Goal: Entertainment & Leisure: Consume media (video, audio)

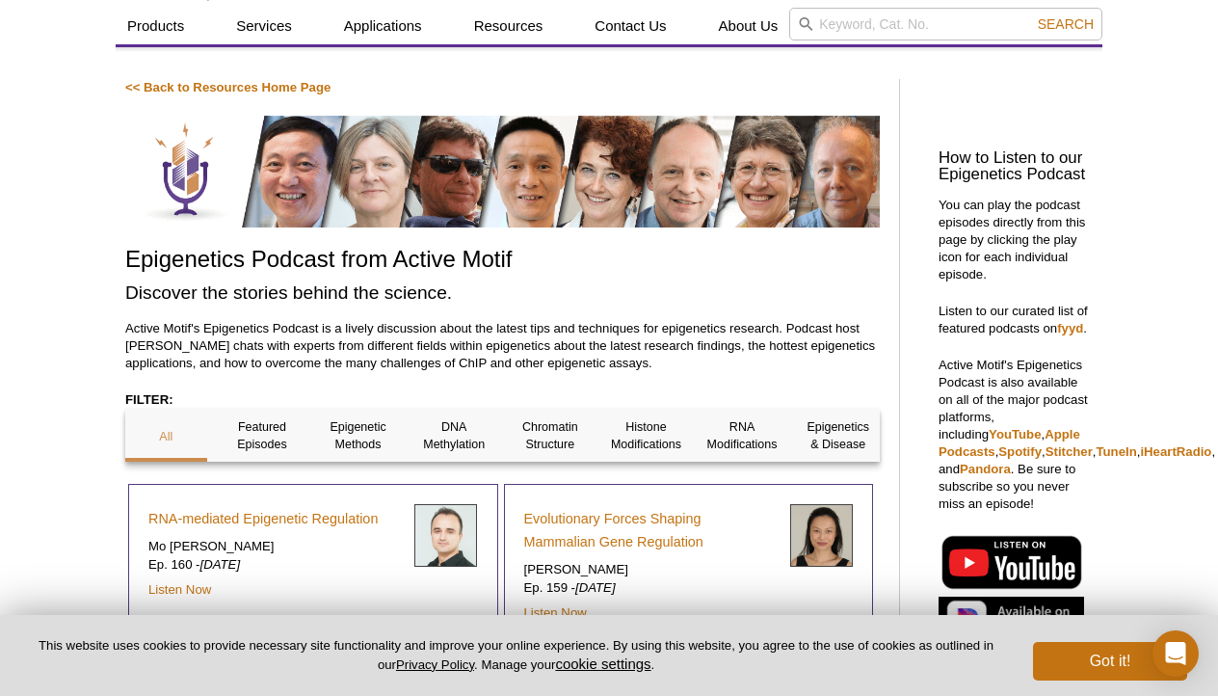
scroll to position [120, 0]
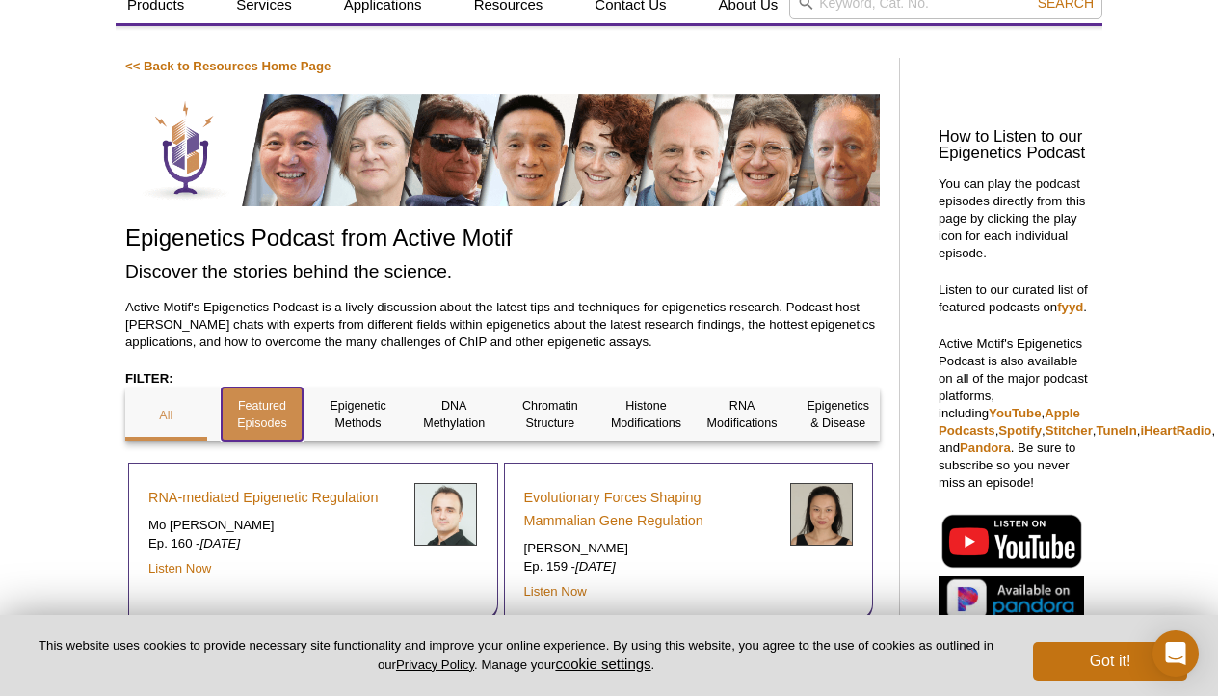
click at [256, 425] on p "Featured Episodes" at bounding box center [263, 414] width 82 height 35
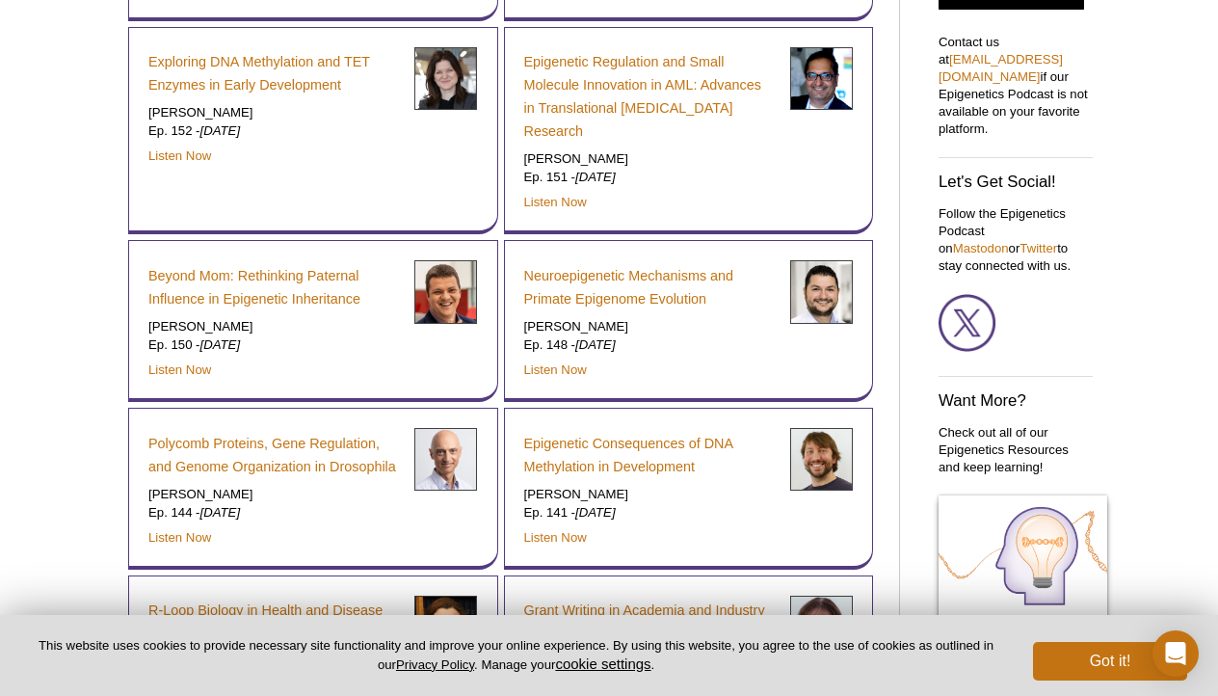
scroll to position [334, 0]
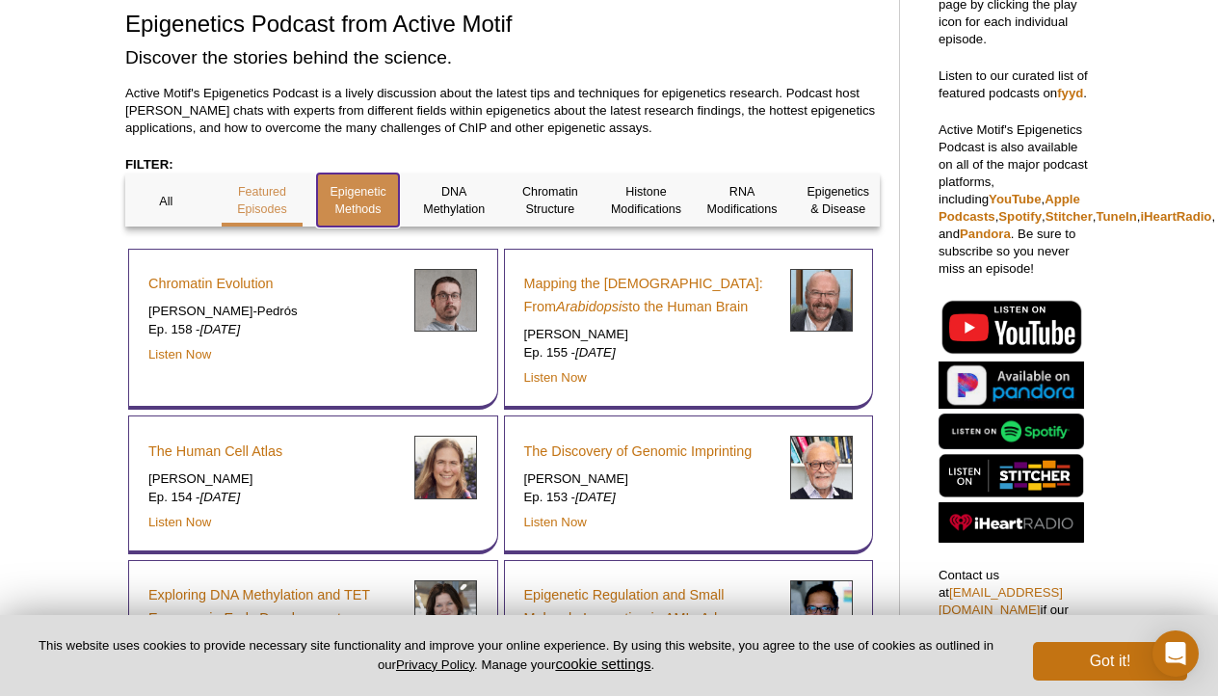
click at [342, 200] on p "Epigenetic Methods" at bounding box center [358, 200] width 82 height 35
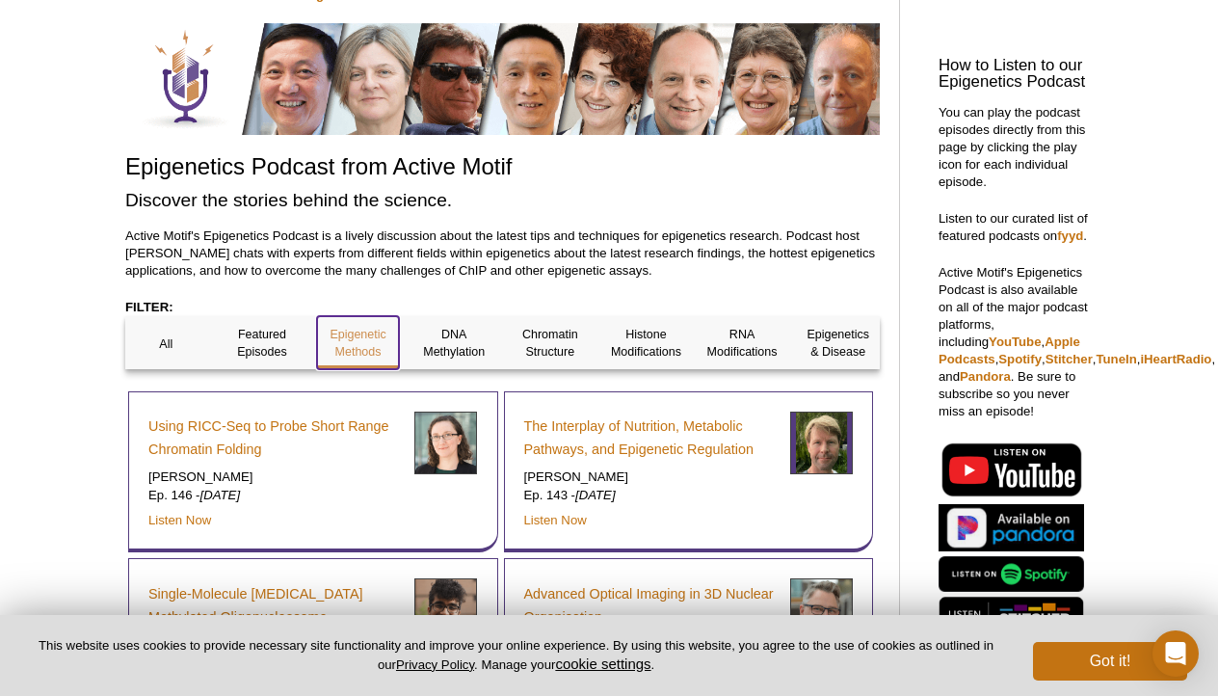
scroll to position [199, 0]
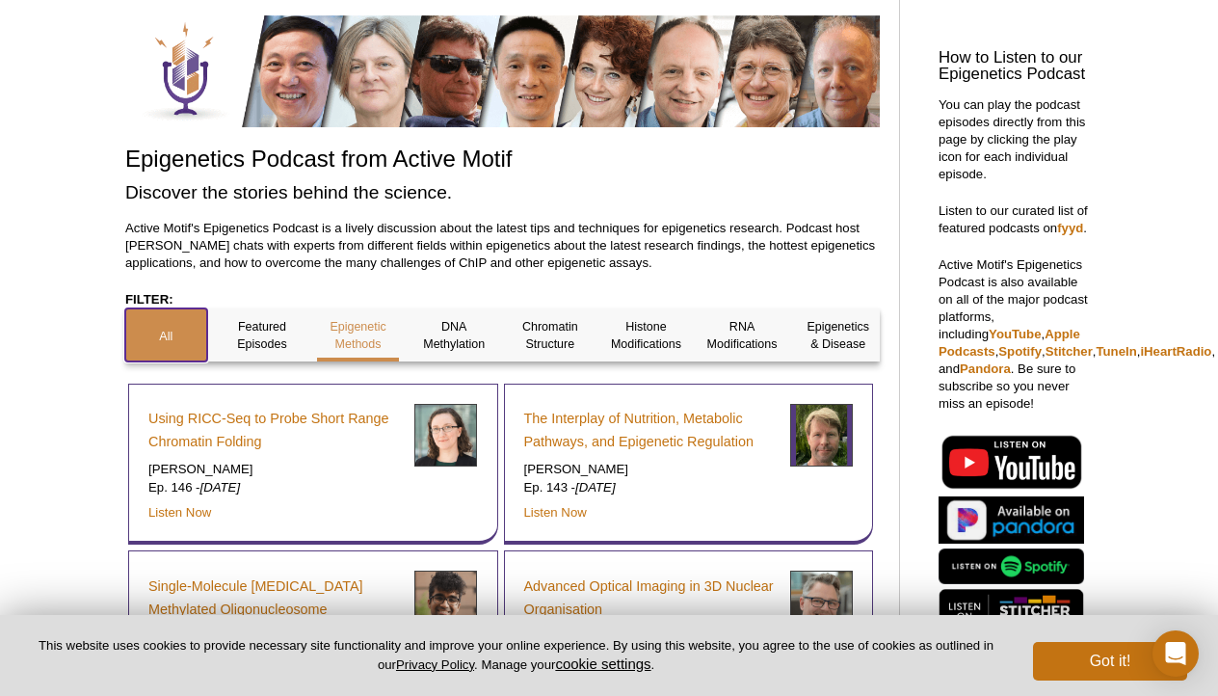
click at [156, 322] on div "All" at bounding box center [166, 334] width 82 height 53
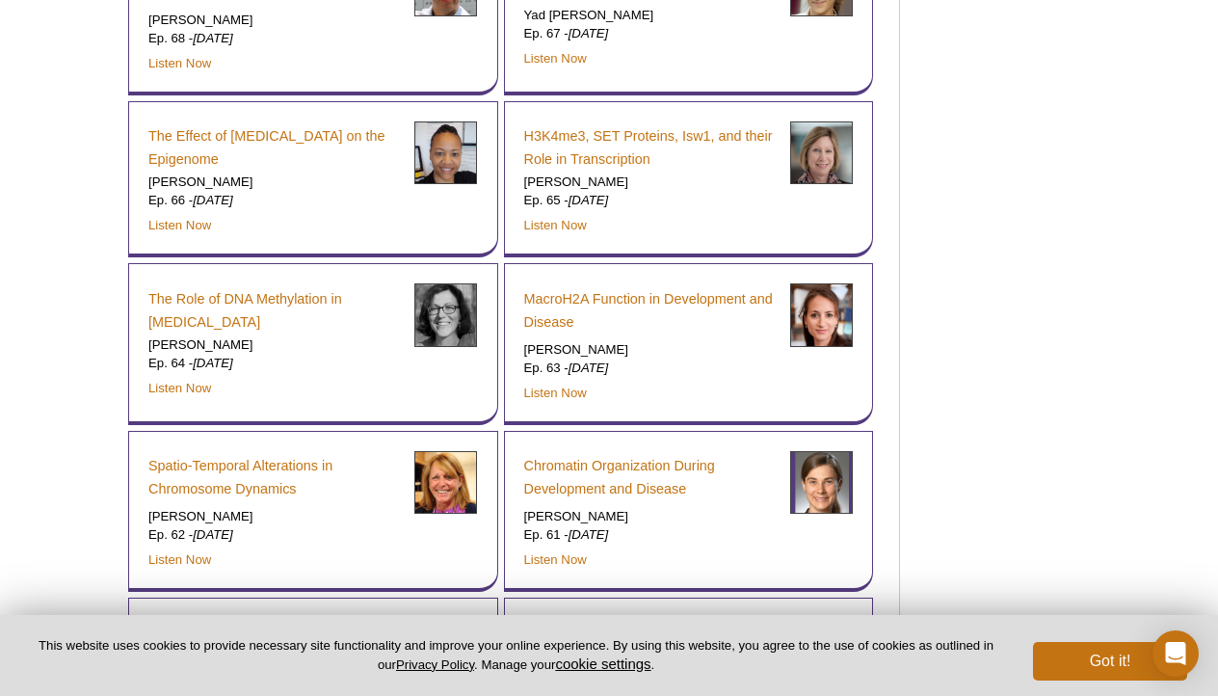
scroll to position [8586, 0]
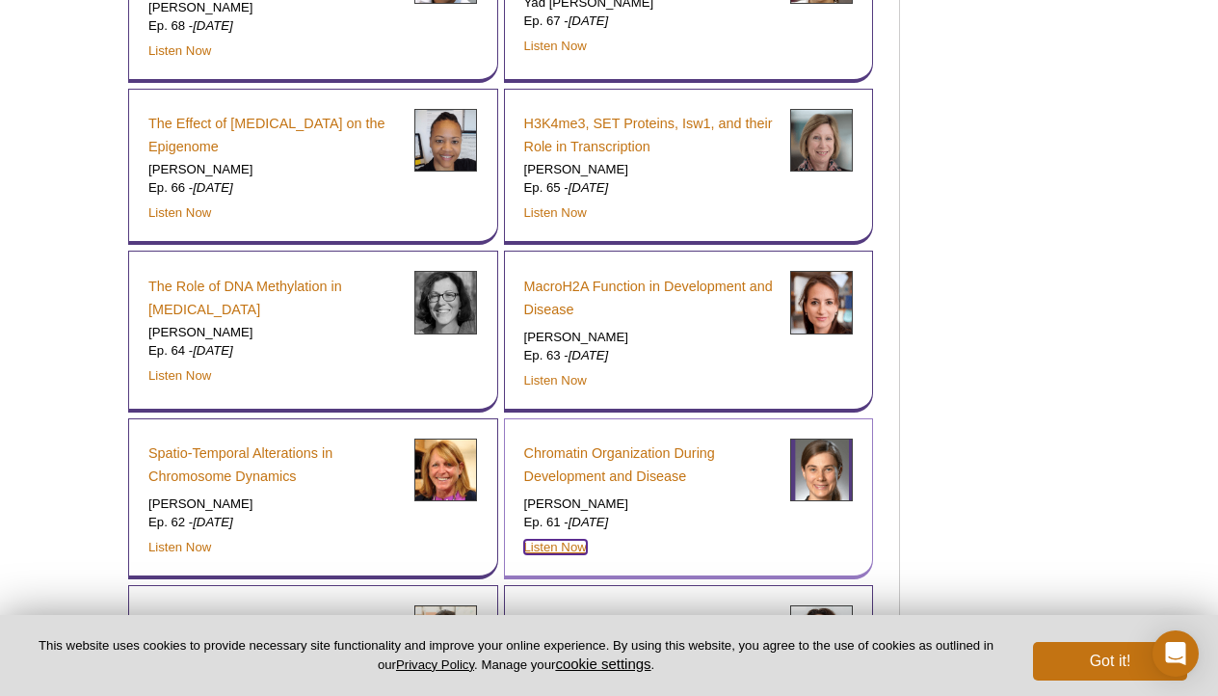
click at [553, 540] on link "Listen Now" at bounding box center [555, 547] width 63 height 14
click at [556, 540] on link "Listen Now" at bounding box center [555, 547] width 63 height 14
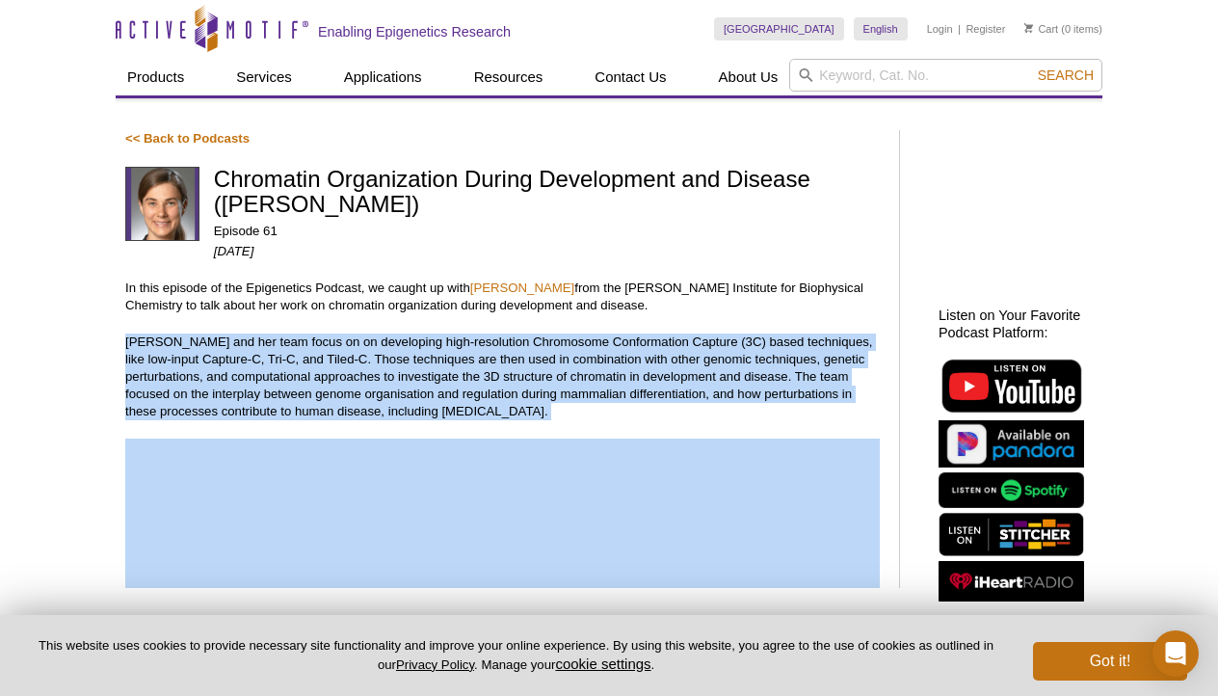
click at [347, 357] on p "Marieke Oudelaar and her team focus on on developing high-resolution Chromosome…" at bounding box center [502, 376] width 754 height 87
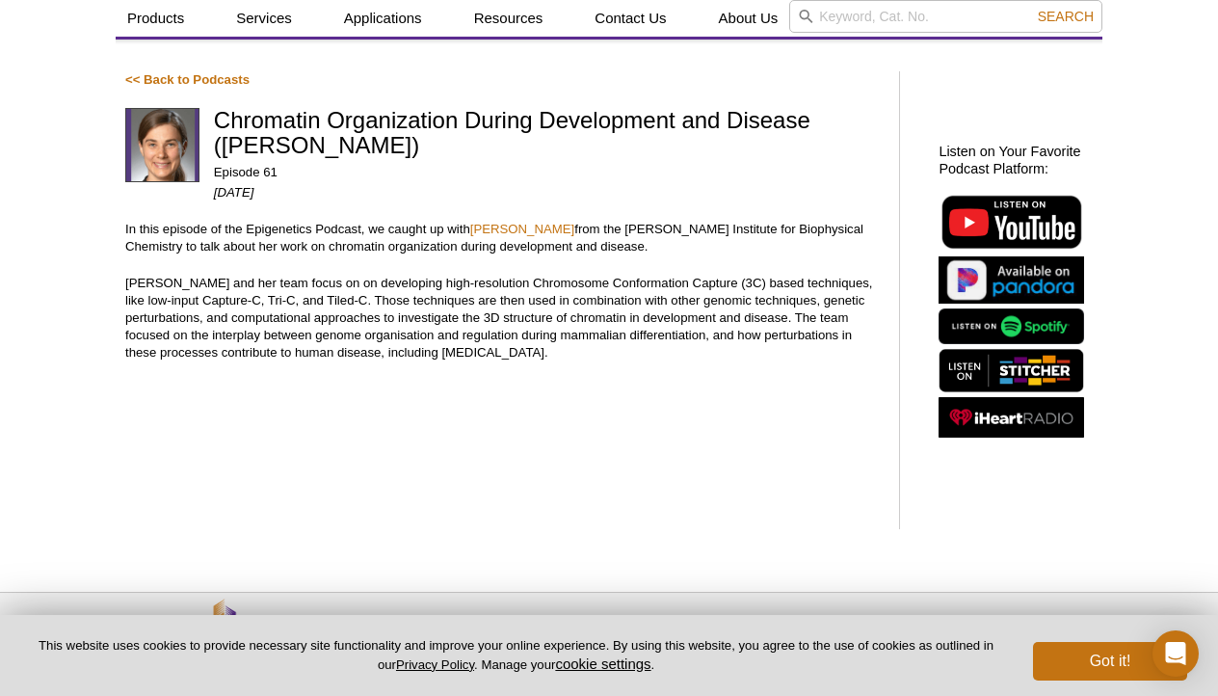
scroll to position [108, 0]
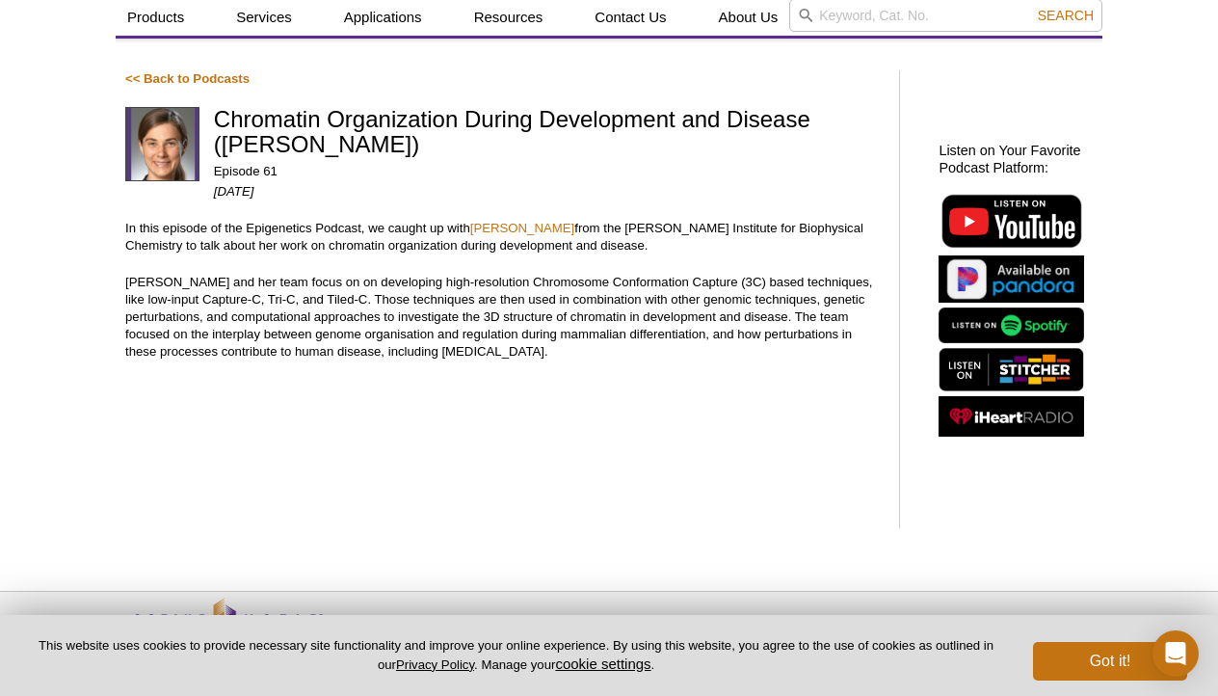
click at [544, 312] on p "Marieke Oudelaar and her team focus on on developing high-resolution Chromosome…" at bounding box center [502, 317] width 754 height 87
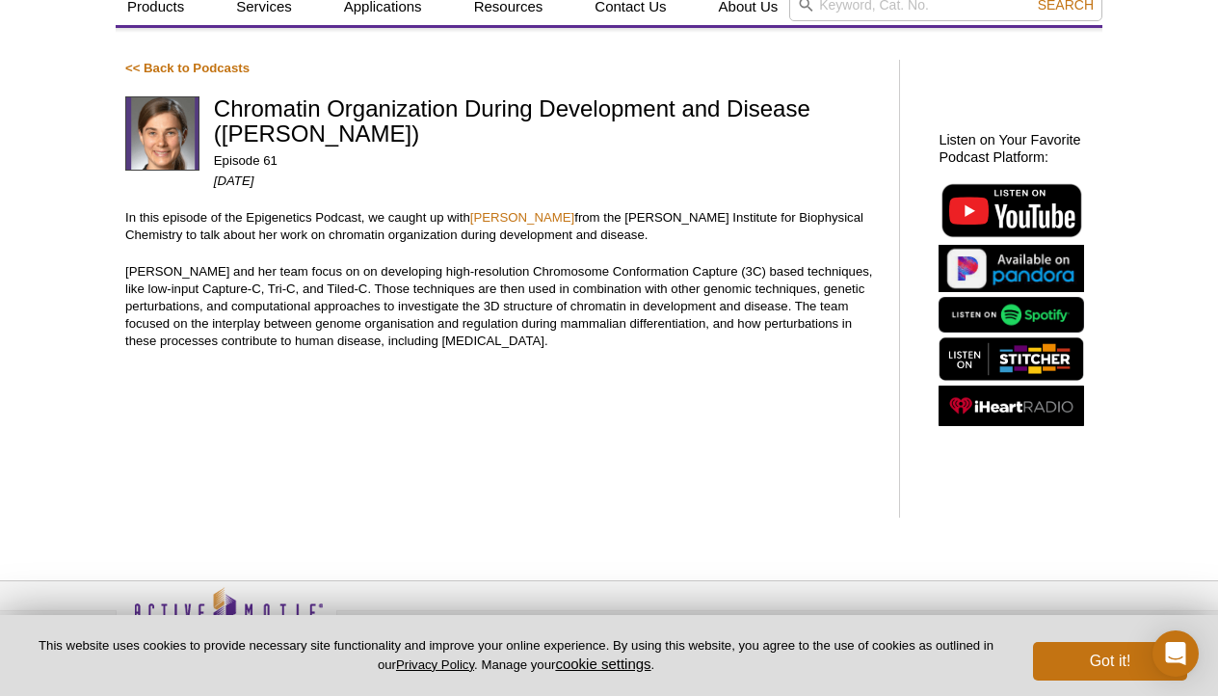
scroll to position [171, 0]
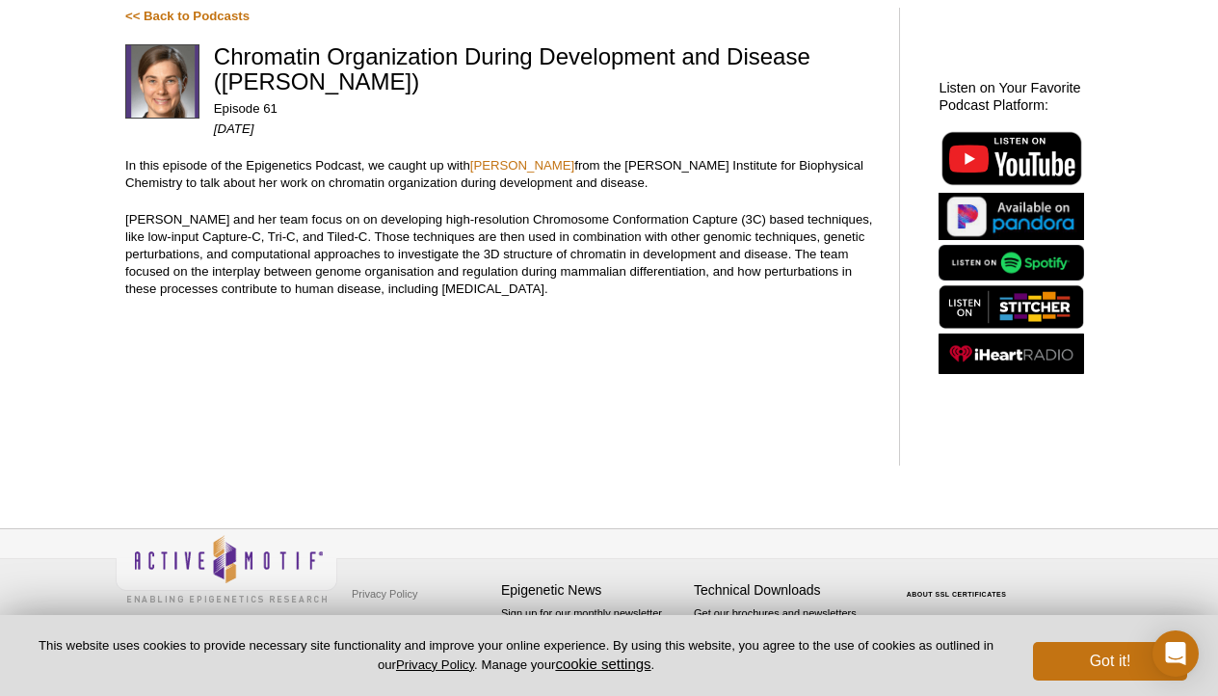
click at [405, 264] on p "Marieke Oudelaar and her team focus on on developing high-resolution Chromosome…" at bounding box center [502, 254] width 754 height 87
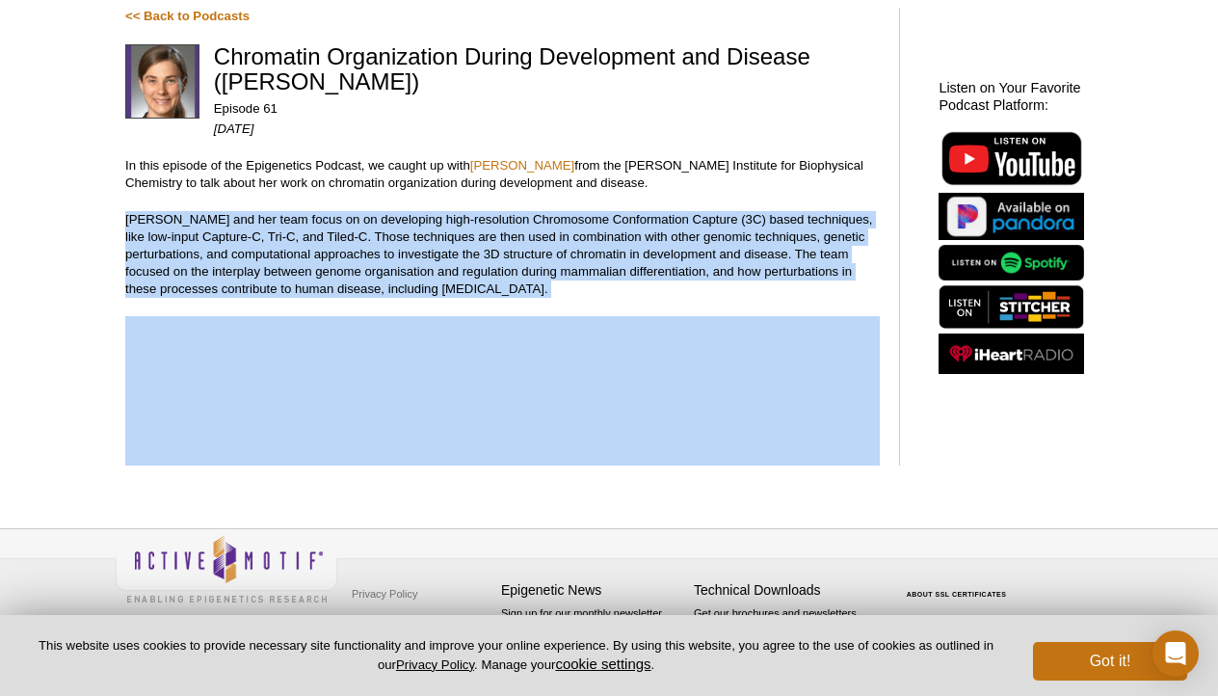
click at [405, 264] on p "Marieke Oudelaar and her team focus on on developing high-resolution Chromosome…" at bounding box center [502, 254] width 754 height 87
